Goal: Book appointment/travel/reservation: Book appointment/travel/reservation

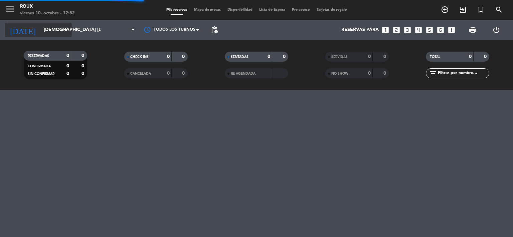
click at [45, 35] on input "[DEMOGRAPHIC_DATA] [DATE]" at bounding box center [71, 30] width 63 height 12
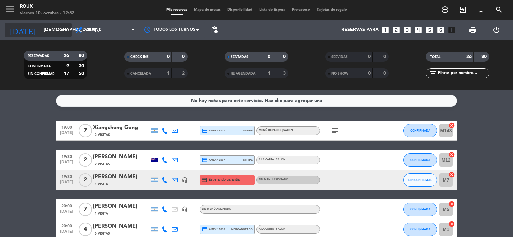
drag, startPoint x: 45, startPoint y: 35, endPoint x: 64, endPoint y: 30, distance: 20.2
click at [64, 30] on icon "arrow_drop_down" at bounding box center [66, 30] width 8 height 8
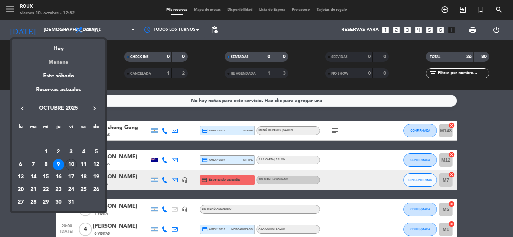
click at [63, 61] on div "Mañana" at bounding box center [58, 60] width 93 height 14
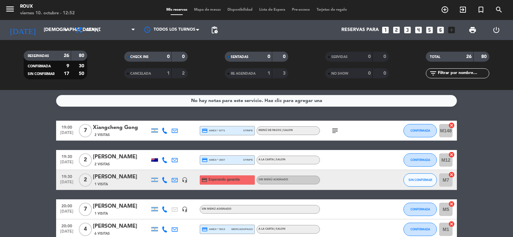
type input "sáb. [DATE]"
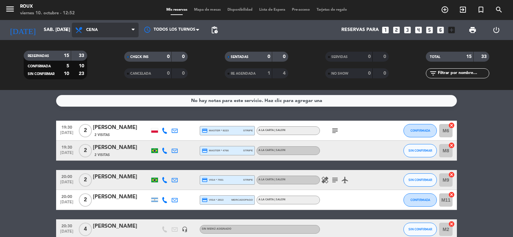
click at [87, 30] on span "Cena" at bounding box center [92, 30] width 12 height 5
click at [101, 57] on div "menu Roux viernes 10. octubre - 12:52 Mis reservas Mapa de mesas Disponibilidad…" at bounding box center [256, 45] width 513 height 90
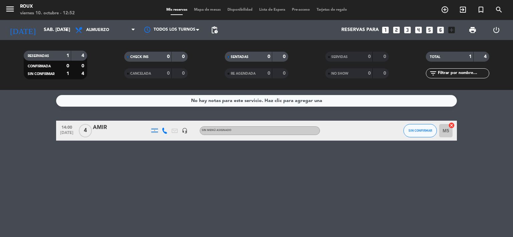
click at [201, 10] on span "Mapa de mesas" at bounding box center [207, 10] width 33 height 4
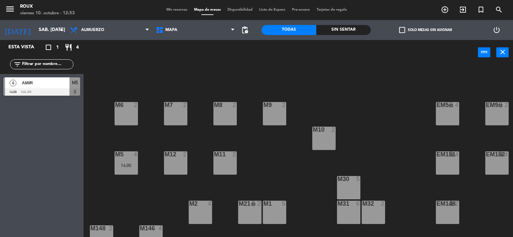
click at [204, 213] on div "M2 4" at bounding box center [200, 212] width 23 height 23
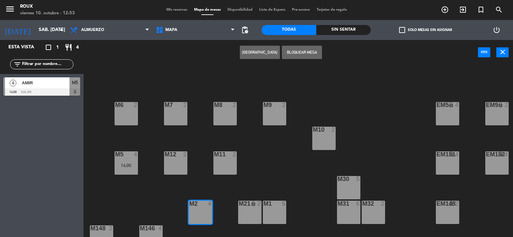
click at [264, 48] on button "[GEOGRAPHIC_DATA]" at bounding box center [260, 52] width 40 height 13
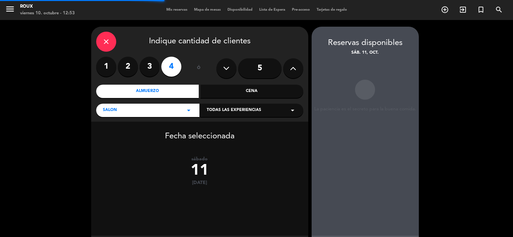
click at [149, 66] on label "3" at bounding box center [150, 67] width 20 height 20
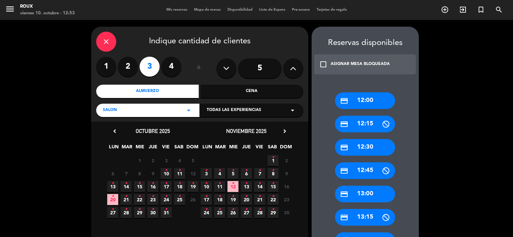
click at [179, 171] on icon "•" at bounding box center [179, 170] width 2 height 11
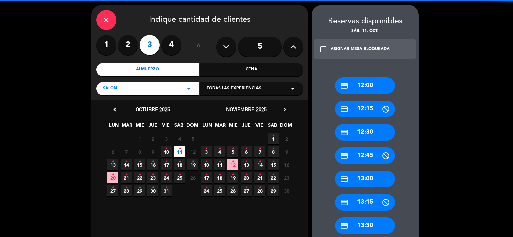
scroll to position [27, 0]
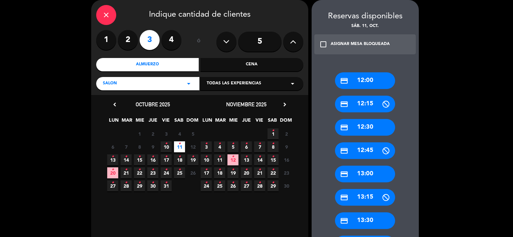
click at [375, 221] on div "credit_card 13:30" at bounding box center [365, 221] width 60 height 17
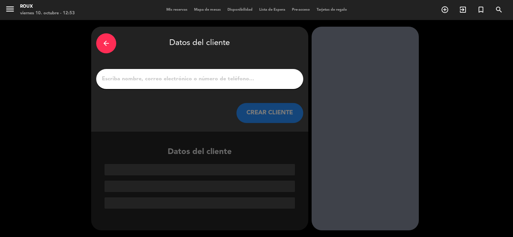
scroll to position [0, 0]
click at [179, 75] on input "1" at bounding box center [199, 78] width 197 height 9
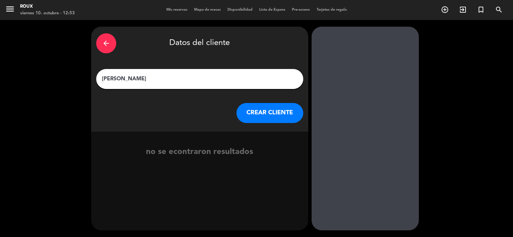
type input "[PERSON_NAME]"
click at [269, 107] on button "CREAR CLIENTE" at bounding box center [269, 113] width 67 height 20
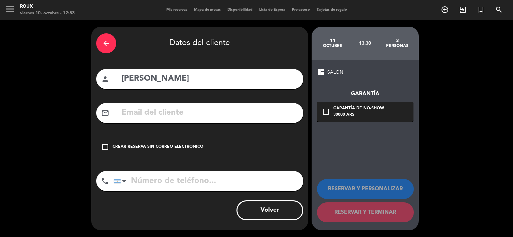
click at [105, 145] on icon "check_box_outline_blank" at bounding box center [105, 147] width 8 height 8
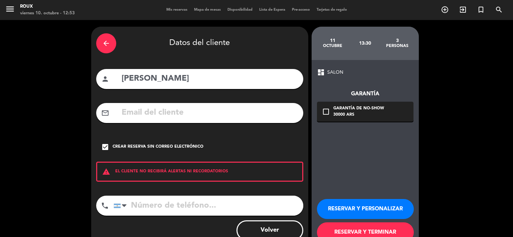
click at [353, 233] on button "RESERVAR Y TERMINAR" at bounding box center [365, 233] width 97 height 20
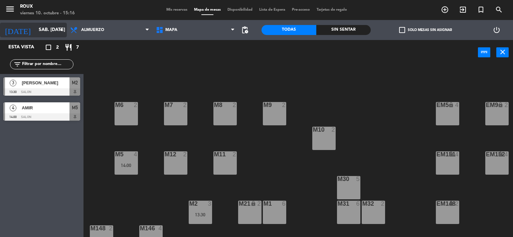
click at [36, 29] on input "sáb. [DATE]" at bounding box center [66, 30] width 63 height 12
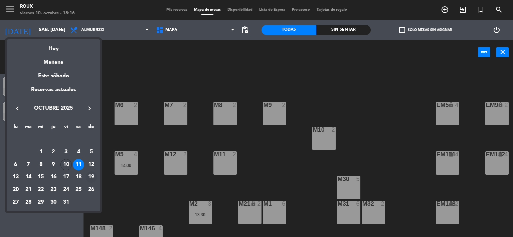
click at [92, 175] on div "19" at bounding box center [90, 177] width 11 height 11
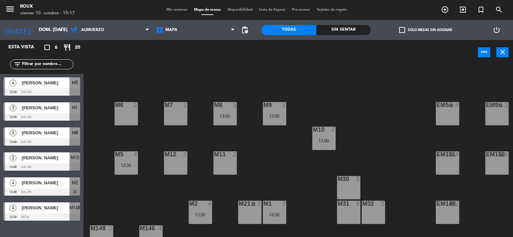
click at [126, 77] on div "M6 2 M7 2 M8 3 13:00 M9 3 13:00 EM9 lock 2 EM5 lock 4 EM1 lock 6 M10 2 13:00 M1…" at bounding box center [300, 151] width 424 height 172
click at [314, 97] on div "M6 2 M7 2 M8 4 12:30 M9 4 12:30 EM9 lock 2 EM5 lock 4 EM1 lock 6 M10 2 13:00 M1…" at bounding box center [300, 151] width 424 height 172
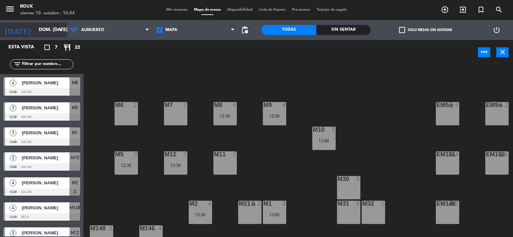
click at [57, 36] on input "dom. [DATE]" at bounding box center [66, 30] width 63 height 12
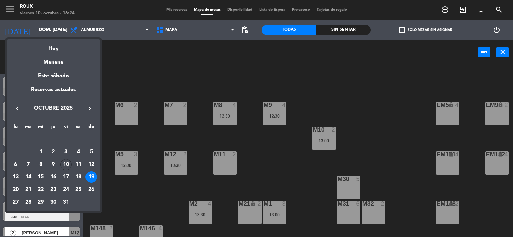
click at [57, 51] on div "Hoy" at bounding box center [53, 46] width 93 height 14
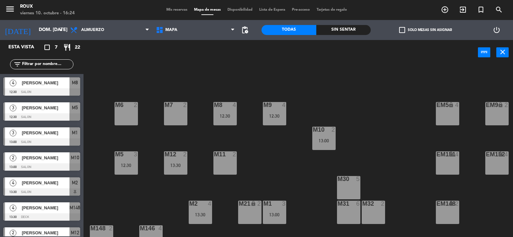
type input "vie. [DATE]"
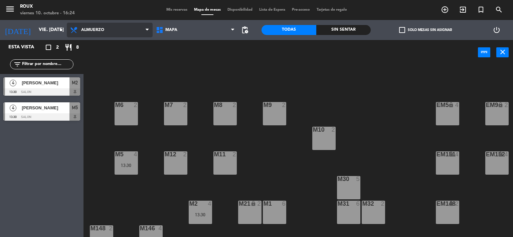
click at [100, 29] on span "Almuerzo" at bounding box center [92, 30] width 23 height 5
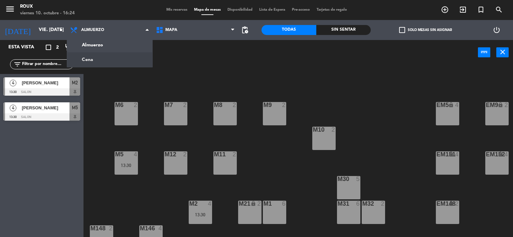
click at [100, 59] on ng-component "menu Roux viernes 10. octubre - 16:24 Mis reservas Mapa de mesas Disponibilidad…" at bounding box center [256, 119] width 513 height 238
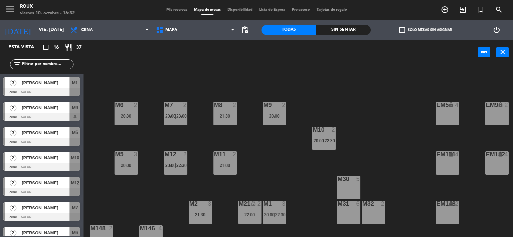
scroll to position [64, 0]
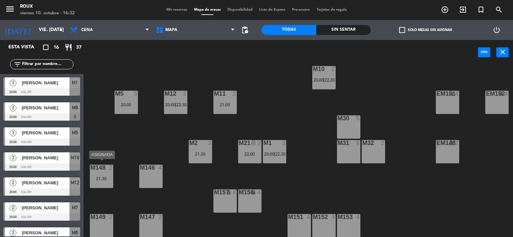
click at [102, 177] on div "21:30" at bounding box center [101, 179] width 23 height 5
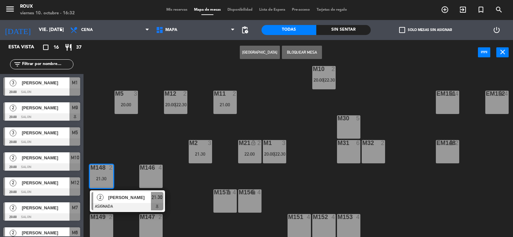
click at [125, 157] on div "M6 2 20:30 M7 2 20:00 | 23:00 M8 2 21:30 M9 2 20:00 EM9 lock 2 EM5 lock 4 EM1 l…" at bounding box center [300, 151] width 424 height 172
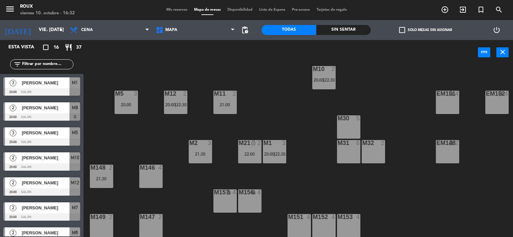
click at [104, 170] on div "M148 2 21:30" at bounding box center [101, 176] width 23 height 23
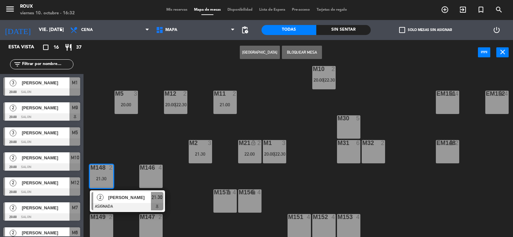
click at [132, 164] on div "M6 2 20:30 M7 2 20:00 | 23:00 M8 2 21:30 M9 2 20:00 EM9 lock 2 EM5 lock 4 EM1 l…" at bounding box center [300, 151] width 424 height 172
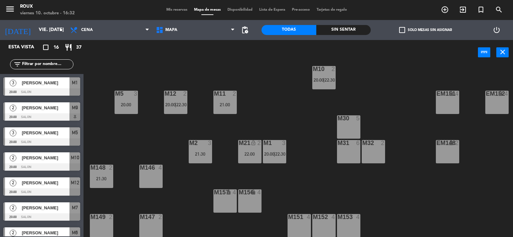
click at [176, 12] on span "Mis reservas" at bounding box center [177, 10] width 28 height 4
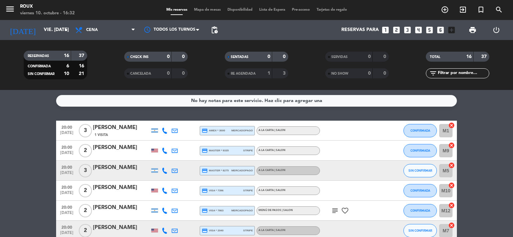
scroll to position [89, 0]
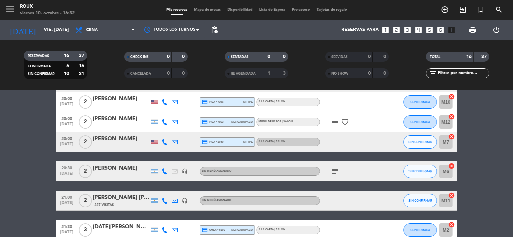
click at [335, 123] on icon "subject" at bounding box center [335, 122] width 8 height 8
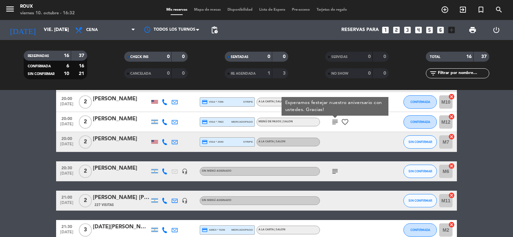
click at [335, 123] on icon "subject" at bounding box center [335, 122] width 8 height 8
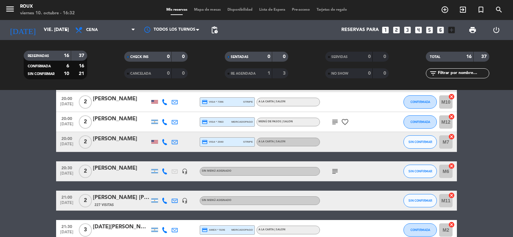
click at [335, 176] on div "subject" at bounding box center [350, 172] width 60 height 20
click at [336, 171] on icon "subject" at bounding box center [335, 172] width 8 height 8
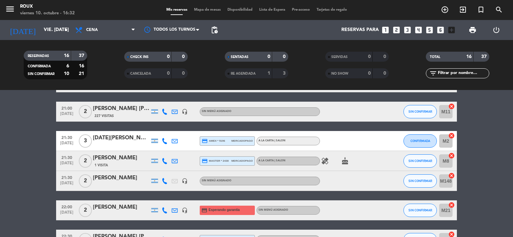
scroll to position [0, 0]
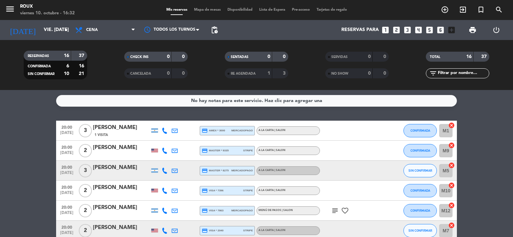
click at [207, 9] on span "Mapa de mesas" at bounding box center [207, 10] width 33 height 4
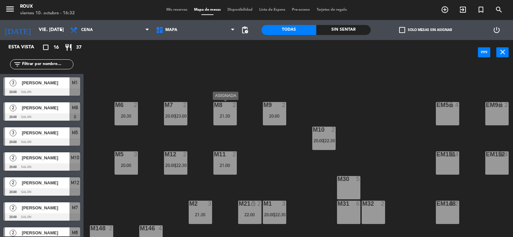
click at [224, 114] on div "21:30" at bounding box center [224, 116] width 23 height 5
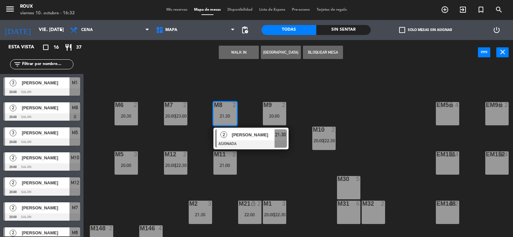
click at [226, 175] on div "M11 2 21:00" at bounding box center [224, 163] width 23 height 23
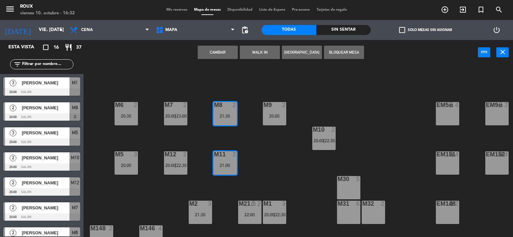
click at [215, 54] on button "Cambiar" at bounding box center [218, 52] width 40 height 13
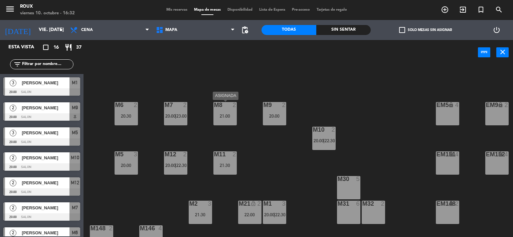
click at [222, 120] on div "M8 2 21:00" at bounding box center [224, 113] width 23 height 23
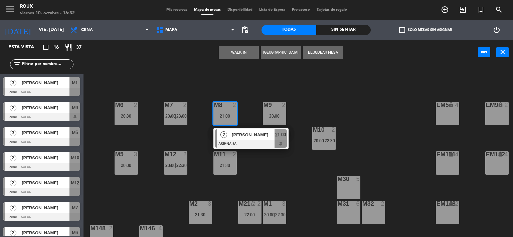
click at [252, 101] on div "M6 2 20:30 M7 2 20:00 | 23:00 M8 2 21:00 2 [PERSON_NAME] [PERSON_NAME] ASIGNADA…" at bounding box center [300, 151] width 424 height 172
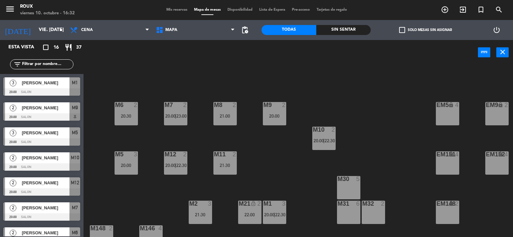
click at [179, 9] on span "Mis reservas" at bounding box center [177, 10] width 28 height 4
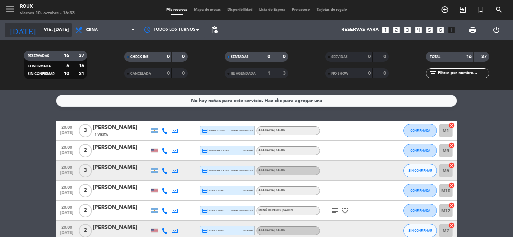
click at [44, 30] on input "vie. [DATE]" at bounding box center [71, 30] width 63 height 12
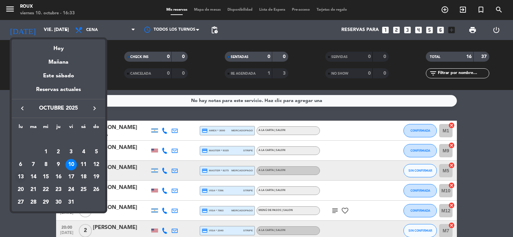
click at [20, 177] on div "13" at bounding box center [20, 177] width 11 height 11
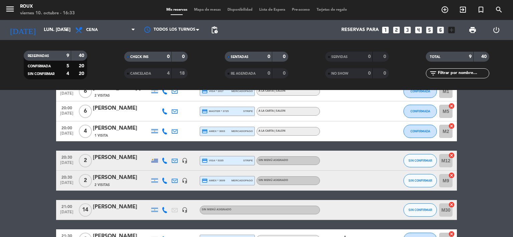
scroll to position [134, 0]
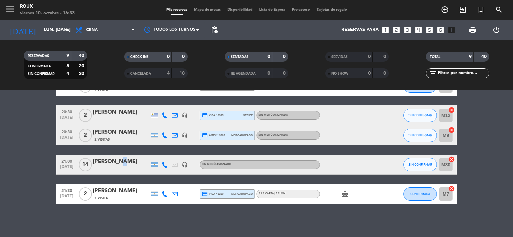
click at [116, 157] on div "21:00 [DATE] [PERSON_NAME] headset_mic Sin menú asignado SIN CONFIRMAR M30 canc…" at bounding box center [256, 165] width 401 height 20
click at [53, 156] on bookings-row "19:00 [DATE] 2 [PERSON_NAME] credit_card visa * 2607 stripe A la Carta | SALON …" at bounding box center [256, 96] width 513 height 218
click at [122, 164] on div "[PERSON_NAME]" at bounding box center [121, 162] width 57 height 9
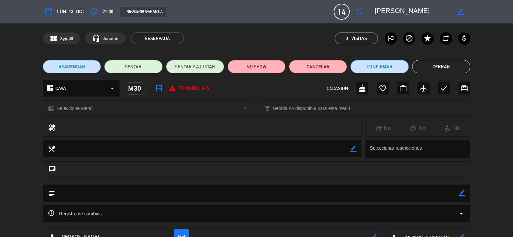
click at [446, 70] on button "Cerrar" at bounding box center [441, 66] width 58 height 13
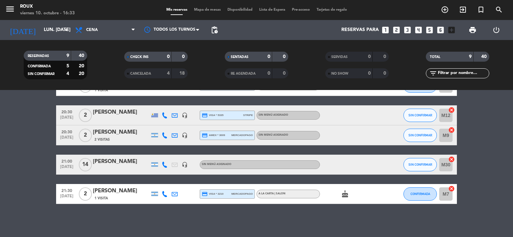
scroll to position [0, 0]
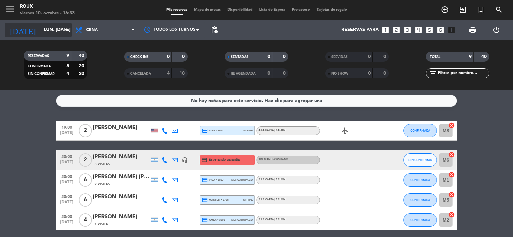
click at [52, 32] on input "lun. [DATE]" at bounding box center [71, 30] width 63 height 12
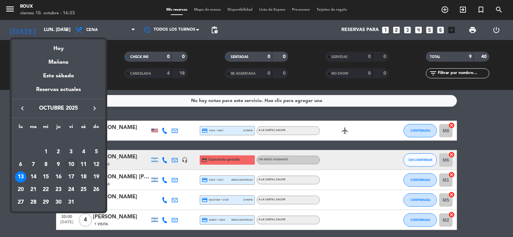
drag, startPoint x: 60, startPoint y: 60, endPoint x: 64, endPoint y: 57, distance: 4.7
click at [60, 61] on div "Mañana" at bounding box center [58, 60] width 93 height 14
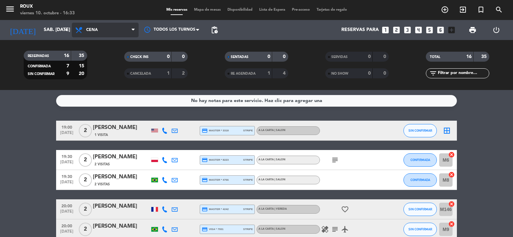
click at [96, 25] on span "Cena" at bounding box center [105, 30] width 67 height 15
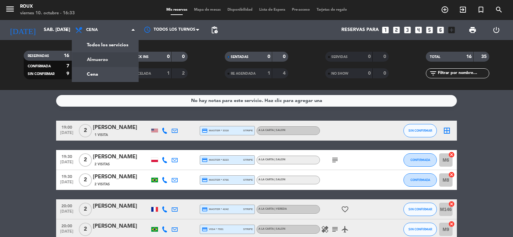
click at [104, 59] on div "menu Roux viernes 10. octubre - 16:33 Mis reservas Mapa de mesas Disponibilidad…" at bounding box center [256, 45] width 513 height 90
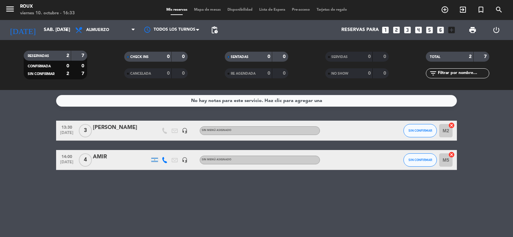
click at [6, 123] on bookings-row "13:30 [DATE] 3 [PERSON_NAME] headset_mic Sin menú asignado SIN CONFIRMAR M2 can…" at bounding box center [256, 145] width 513 height 49
click at [40, 34] on input "sáb. [DATE]" at bounding box center [71, 30] width 63 height 12
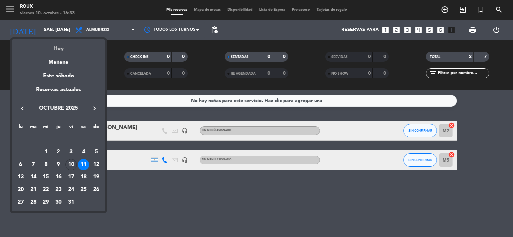
click at [59, 51] on div "Hoy" at bounding box center [58, 46] width 93 height 14
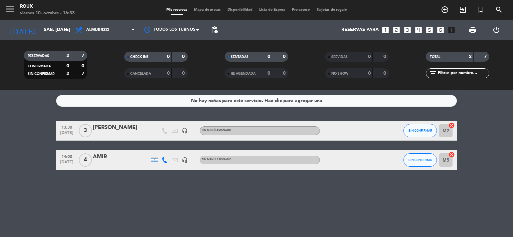
type input "vie. [DATE]"
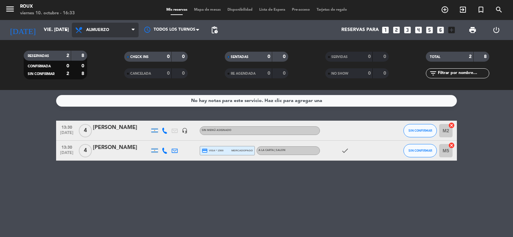
click at [115, 29] on span "Almuerzo" at bounding box center [105, 30] width 67 height 15
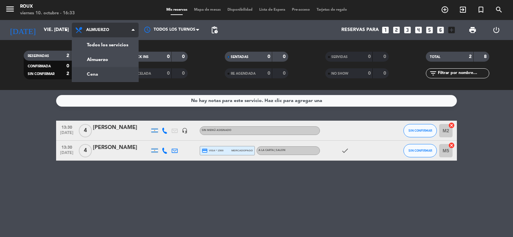
click at [100, 73] on div "menu Roux viernes 10. octubre - 16:33 Mis reservas Mapa de mesas Disponibilidad…" at bounding box center [256, 45] width 513 height 90
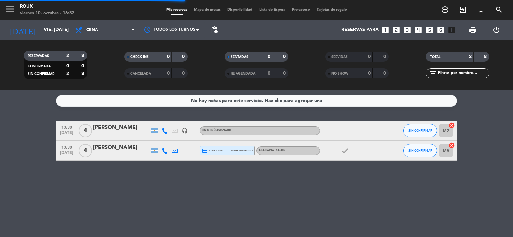
click at [203, 9] on span "Mapa de mesas" at bounding box center [207, 10] width 33 height 4
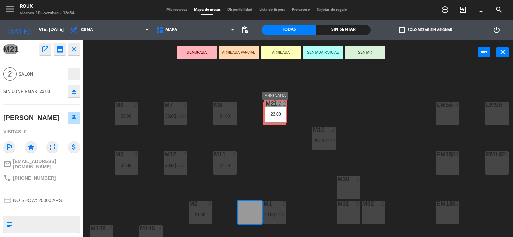
drag, startPoint x: 246, startPoint y: 213, endPoint x: 272, endPoint y: 112, distance: 104.4
click at [272, 112] on div "M6 2 20:30 M7 2 20:00 | 23:00 M8 2 21:00 M9 2 20:00 EM9 lock 2 EM5 lock 4 EM1 l…" at bounding box center [300, 151] width 424 height 172
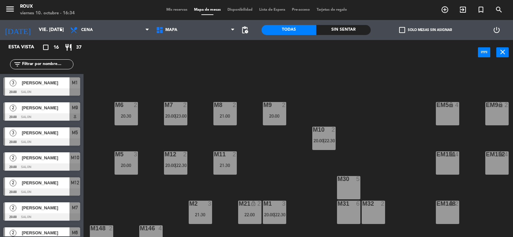
scroll to position [18, 0]
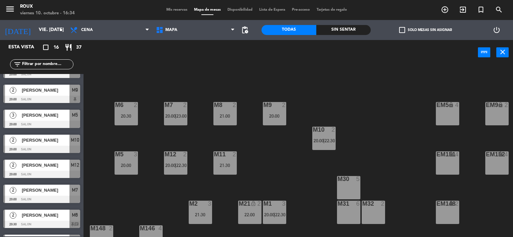
click at [248, 207] on div "M21 lock_open 2 22:00" at bounding box center [249, 212] width 23 height 23
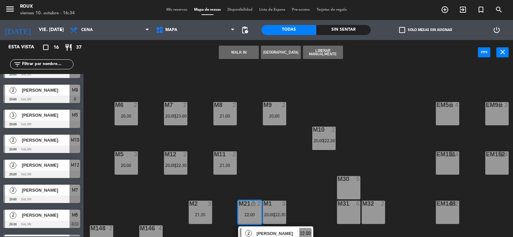
click at [266, 231] on span "[PERSON_NAME]" at bounding box center [277, 233] width 43 height 7
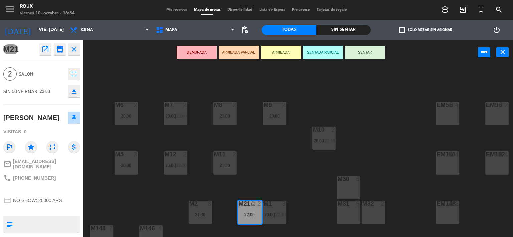
click at [271, 110] on div "M9 2 20:00" at bounding box center [274, 113] width 23 height 23
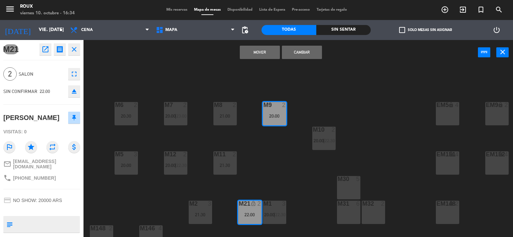
click at [257, 53] on button "Mover" at bounding box center [260, 52] width 40 height 13
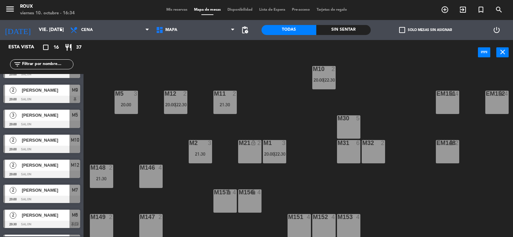
scroll to position [0, 0]
